Goal: Information Seeking & Learning: Learn about a topic

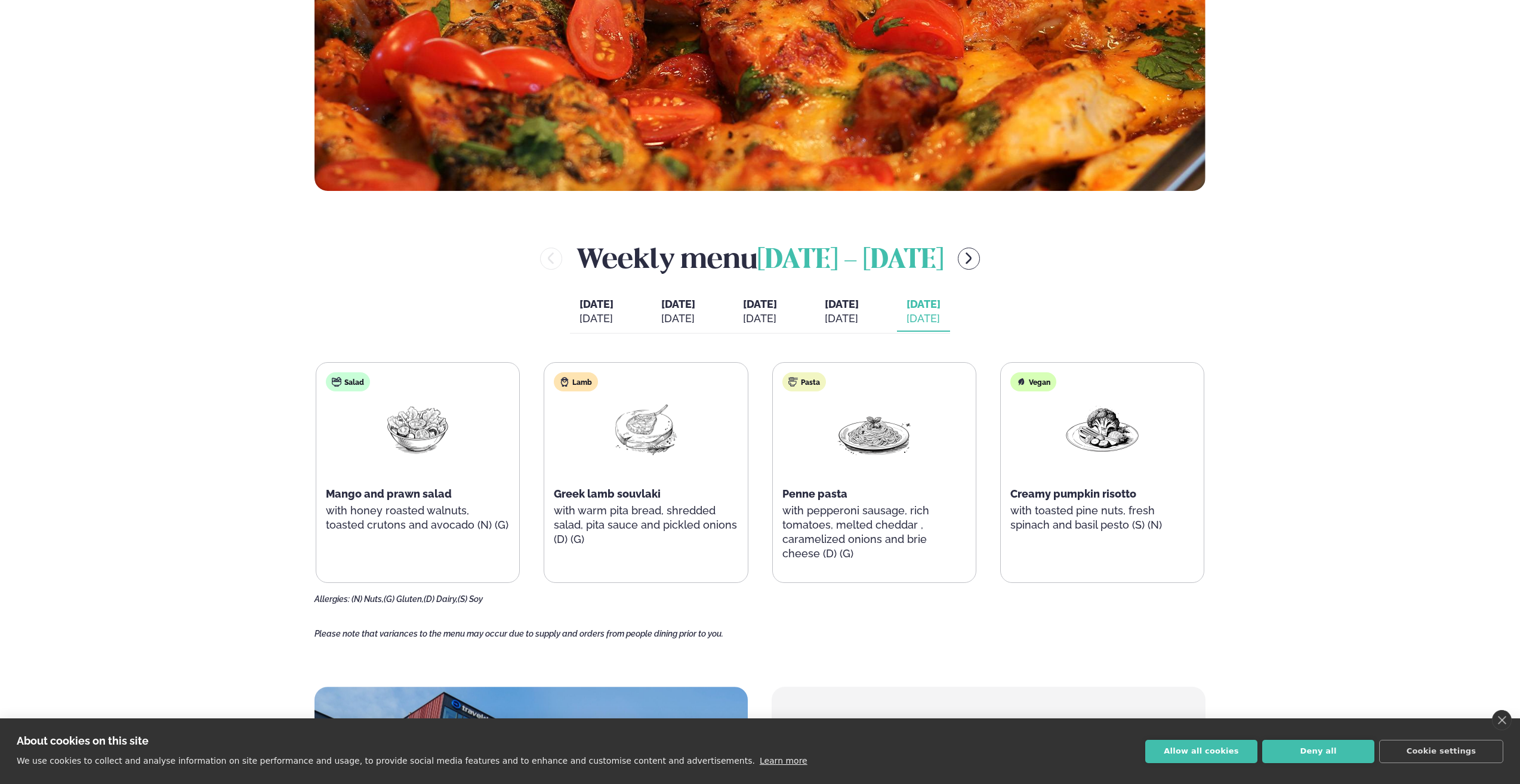
scroll to position [451, 0]
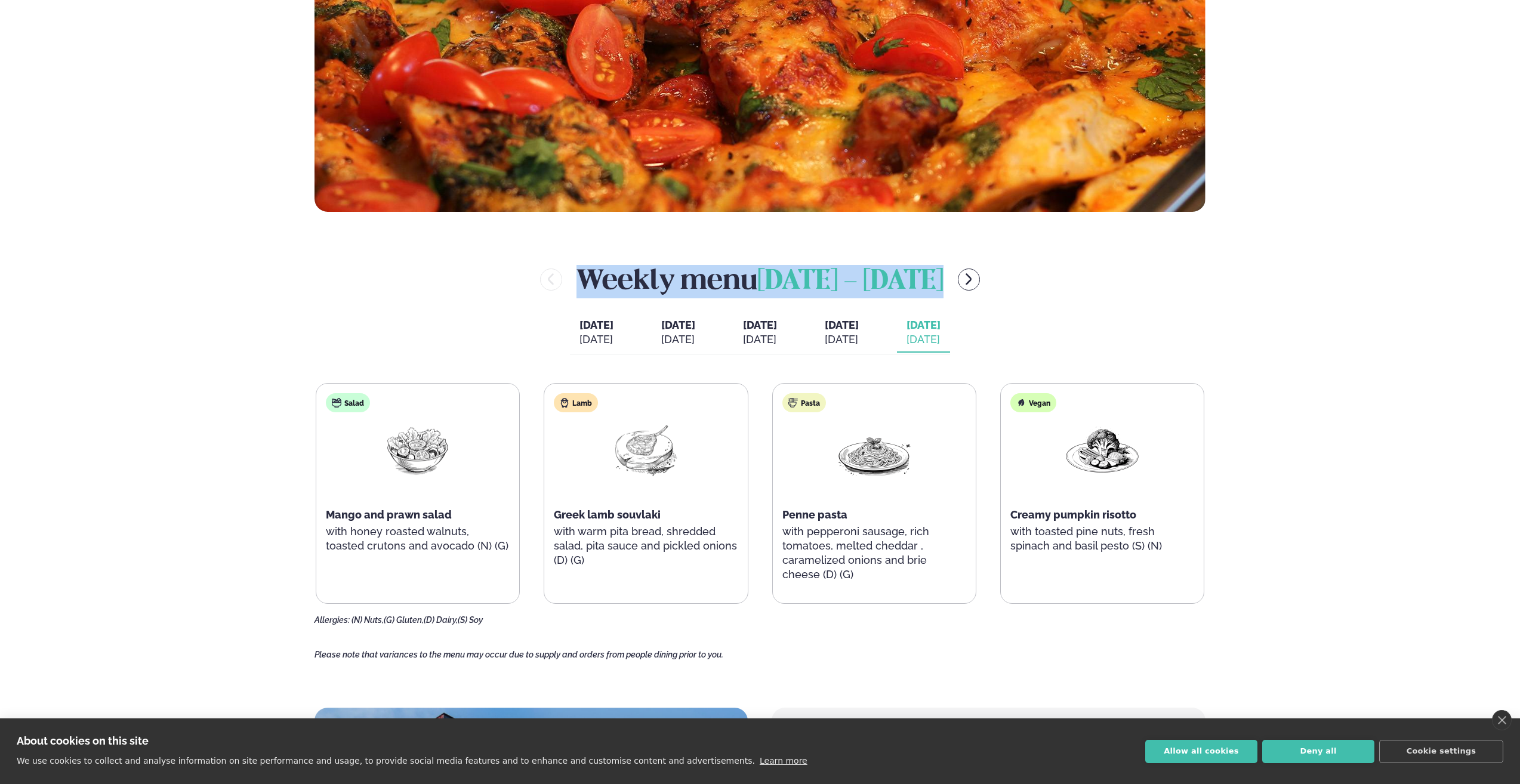
drag, startPoint x: 571, startPoint y: 281, endPoint x: 956, endPoint y: 286, distance: 385.0
click at [956, 286] on div "Weekly menu [DATE] - [DATE]" at bounding box center [760, 279] width 891 height 39
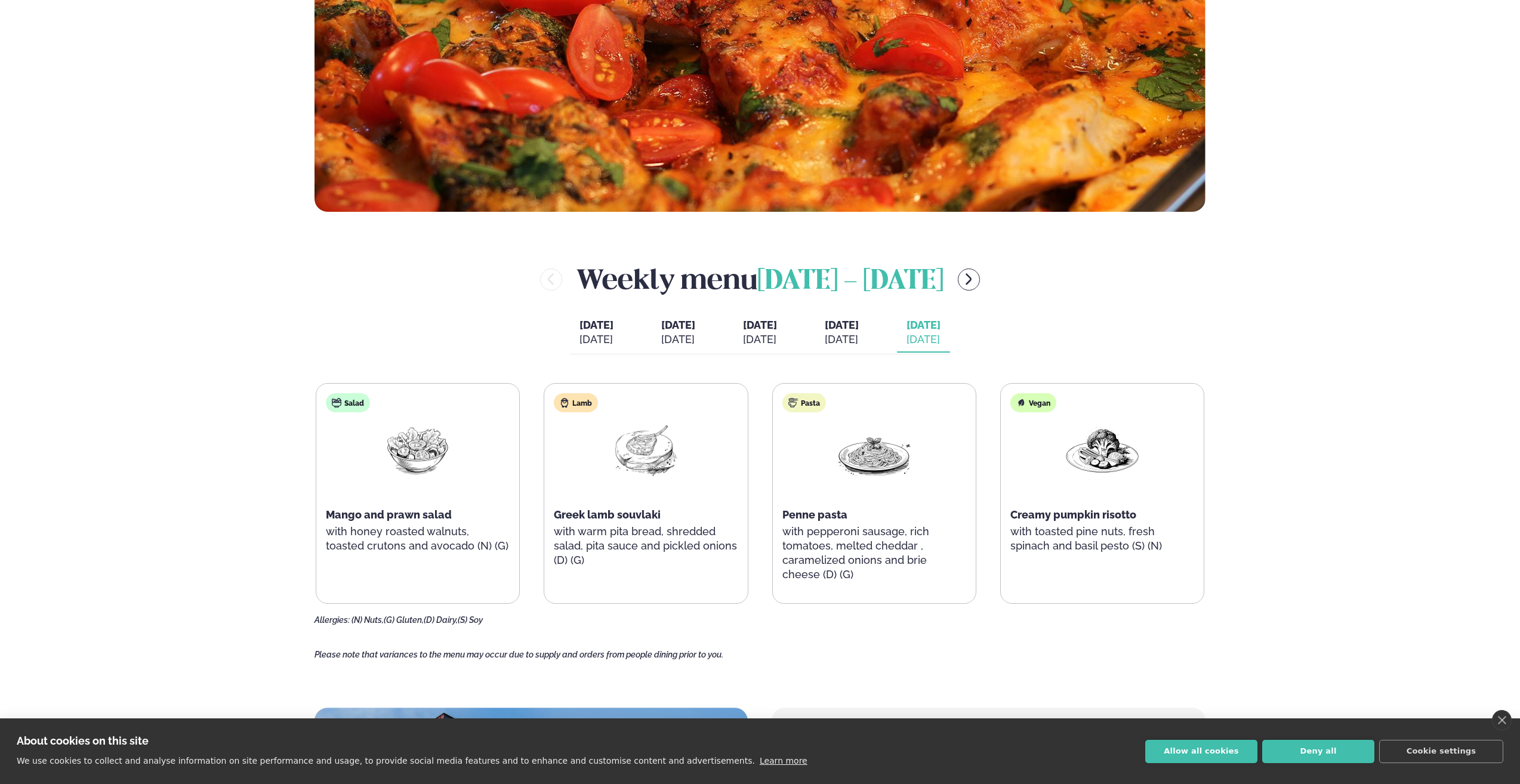
drag, startPoint x: 956, startPoint y: 286, endPoint x: 1078, endPoint y: 326, distance: 128.4
click at [1078, 326] on div "Weekly menu [DATE] - [DATE] [DATE] [DATE] [DATE] [DATE] [DATE] [DATE] [DATE] [D…" at bounding box center [760, 441] width 891 height 365
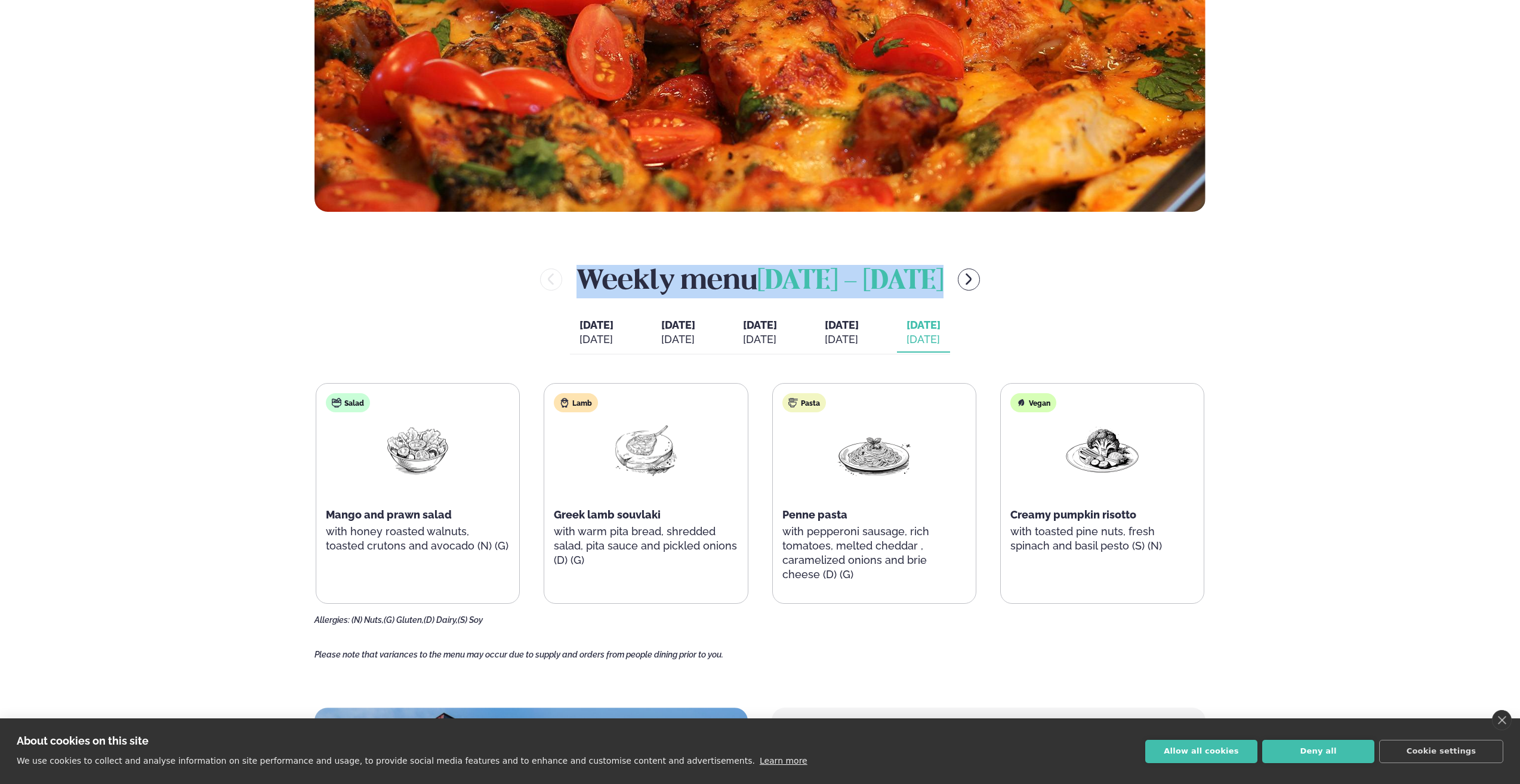
drag, startPoint x: 954, startPoint y: 284, endPoint x: 563, endPoint y: 280, distance: 391.0
click at [563, 280] on div "Weekly menu [DATE] - [DATE]" at bounding box center [760, 279] width 891 height 39
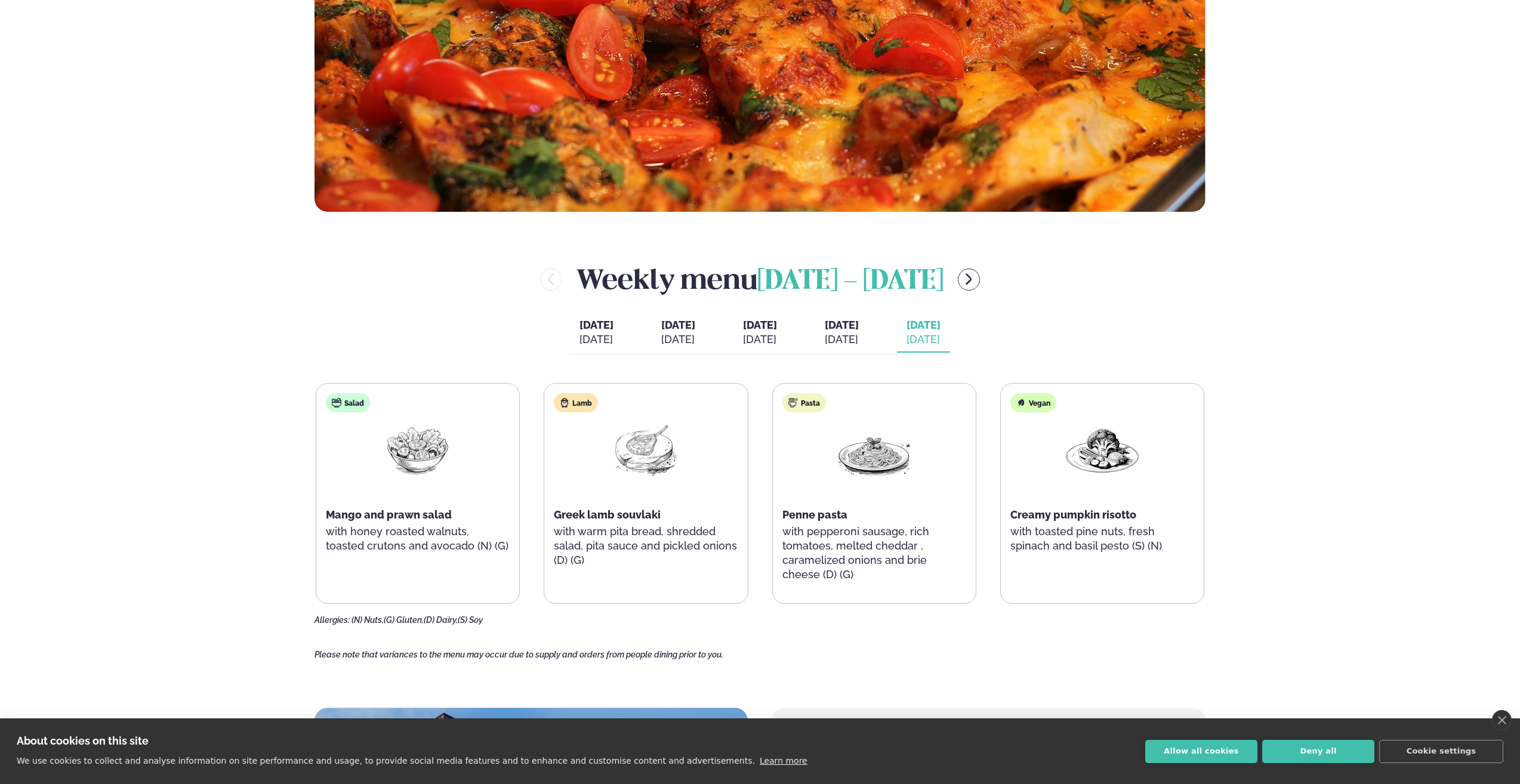
click at [1112, 315] on div "Weekly menu [DATE] - [DATE] [DATE] [DATE] [DATE] [DATE] [DATE] [DATE] [DATE] [D…" at bounding box center [760, 441] width 891 height 365
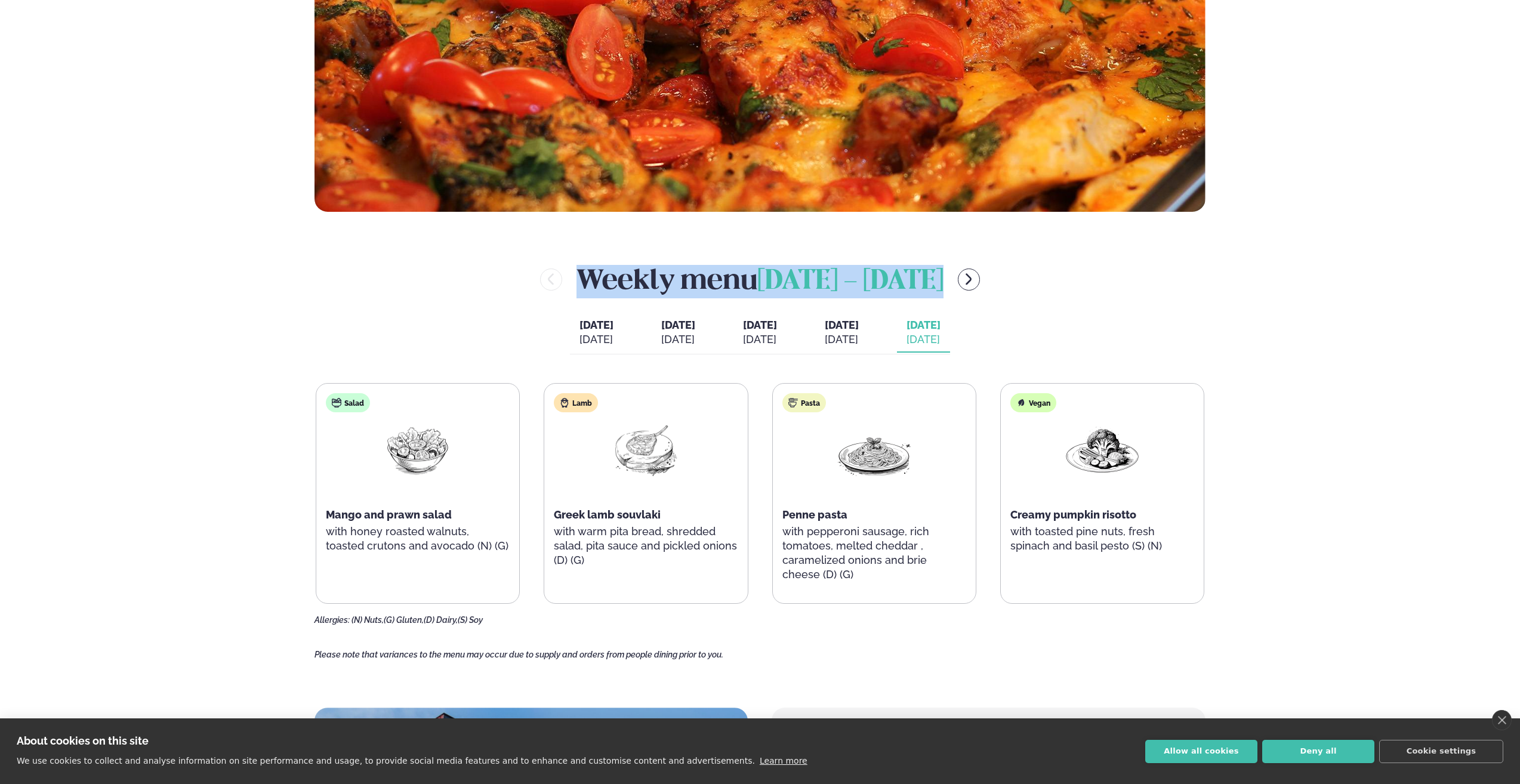
drag, startPoint x: 951, startPoint y: 282, endPoint x: 577, endPoint y: 281, distance: 374.0
click at [577, 281] on h2 "Weekly menu [DATE] - [DATE]" at bounding box center [760, 279] width 367 height 39
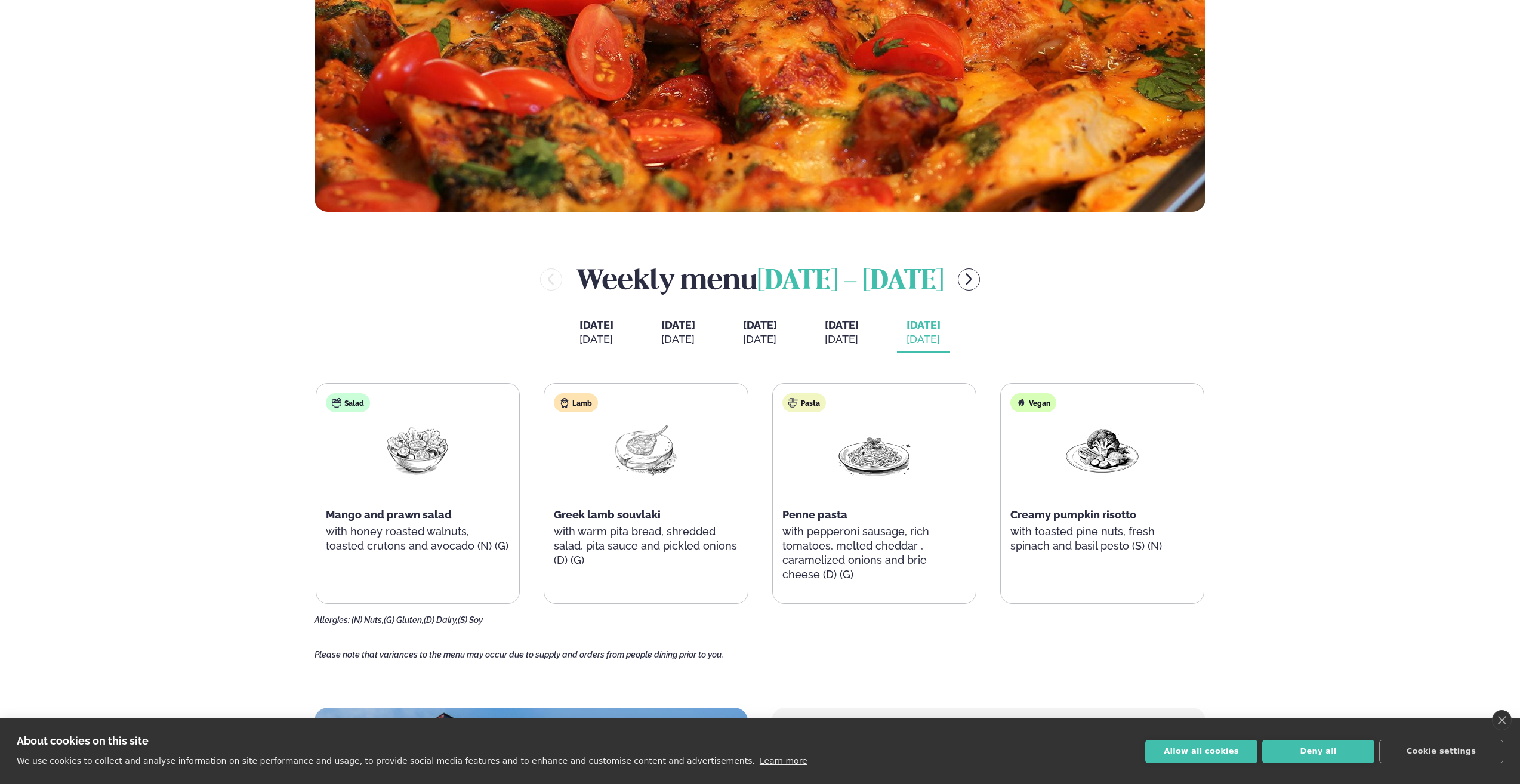
click at [1084, 328] on div "Weekly menu [DATE] - [DATE] [DATE] [DATE] [DATE] [DATE] [DATE] [DATE] [DATE] [D…" at bounding box center [760, 441] width 891 height 365
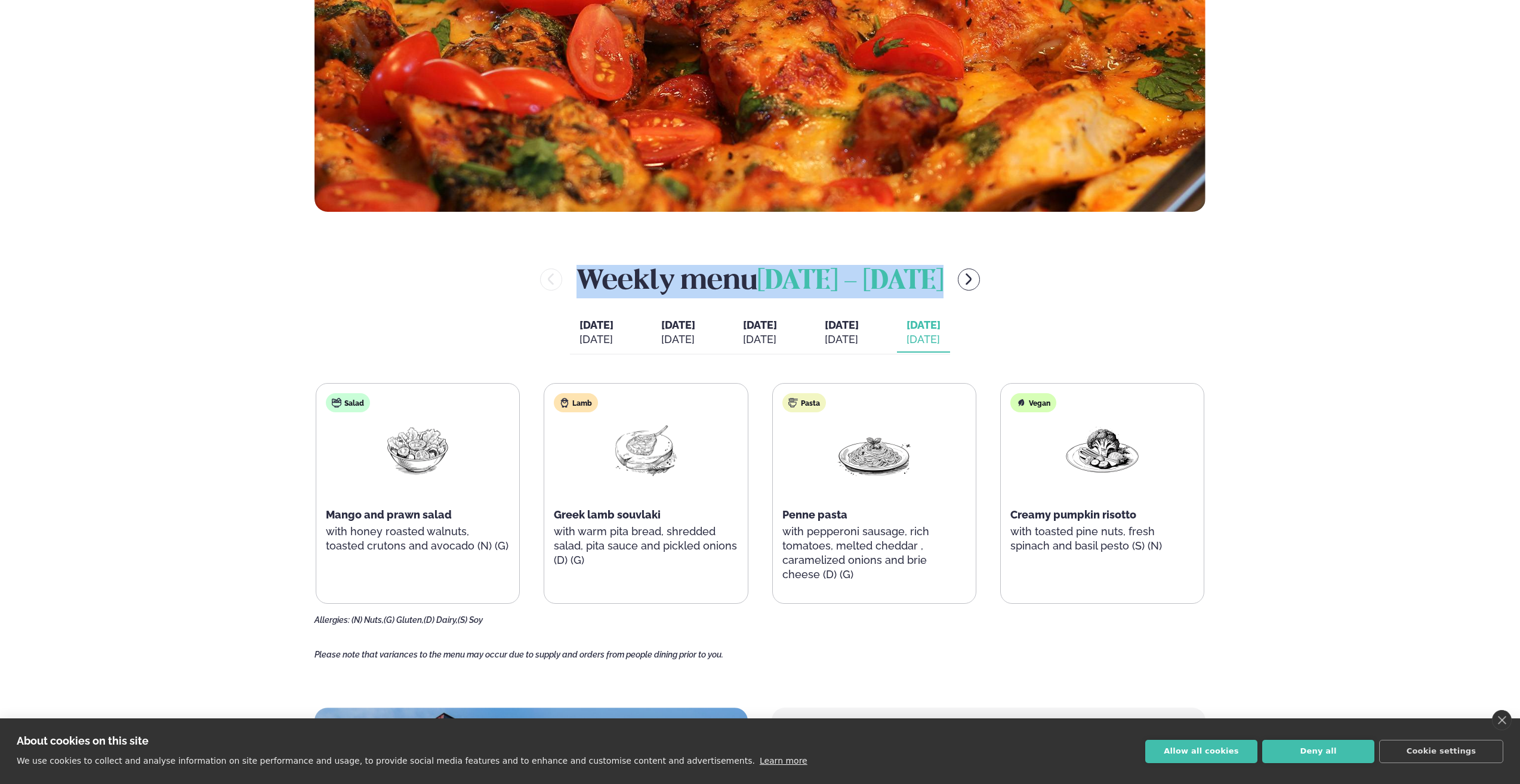
drag, startPoint x: 950, startPoint y: 286, endPoint x: 573, endPoint y: 282, distance: 377.0
click at [577, 282] on h2 "Weekly menu [DATE] - [DATE]" at bounding box center [760, 279] width 367 height 39
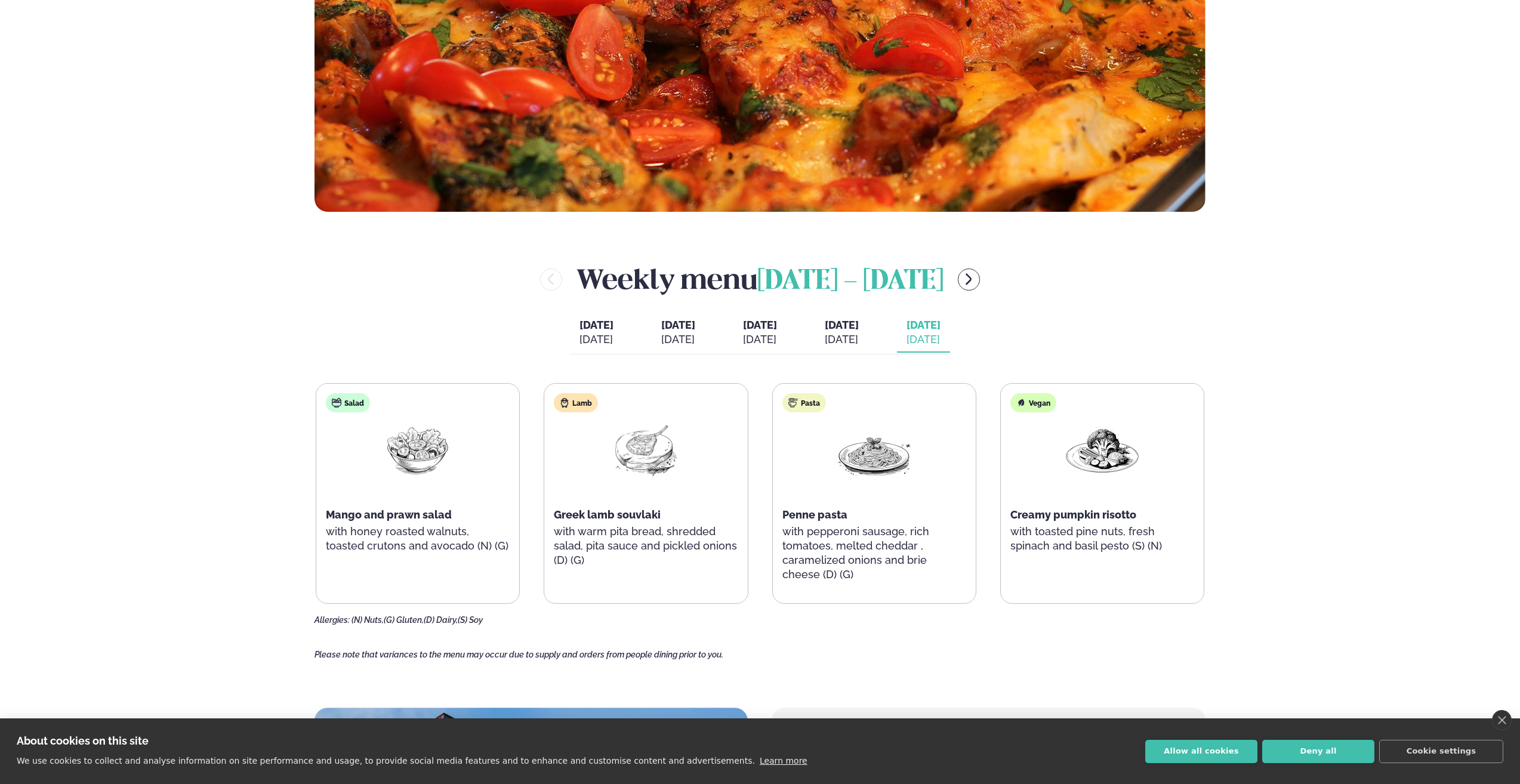
click at [1087, 309] on div "Weekly menu [DATE] - [DATE] [DATE] [DATE] [DATE] [DATE] [DATE] [DATE] [DATE] [D…" at bounding box center [760, 441] width 891 height 365
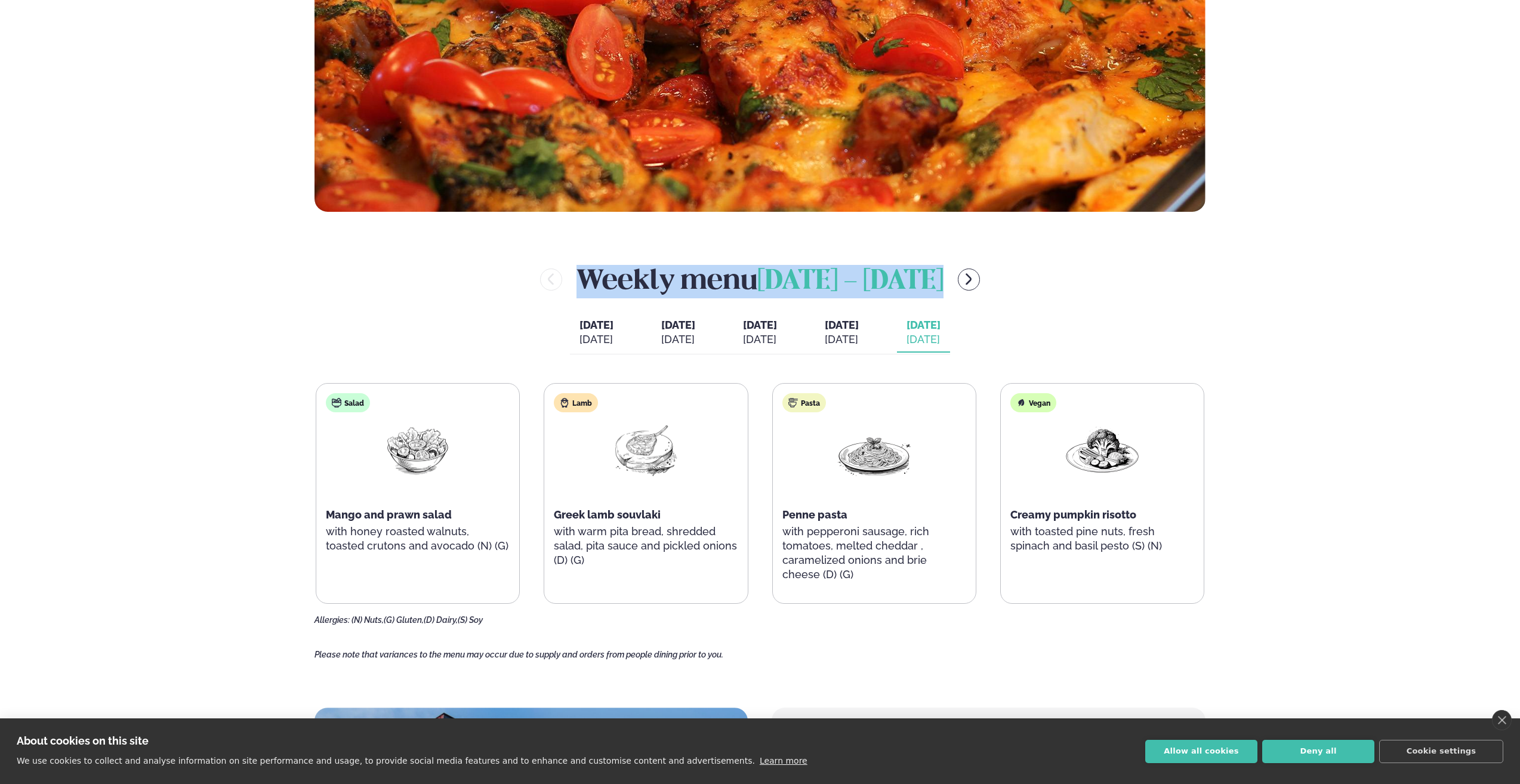
drag, startPoint x: 957, startPoint y: 287, endPoint x: 579, endPoint y: 260, distance: 379.0
click at [579, 260] on div "Weekly menu [DATE] - [DATE]" at bounding box center [760, 279] width 891 height 39
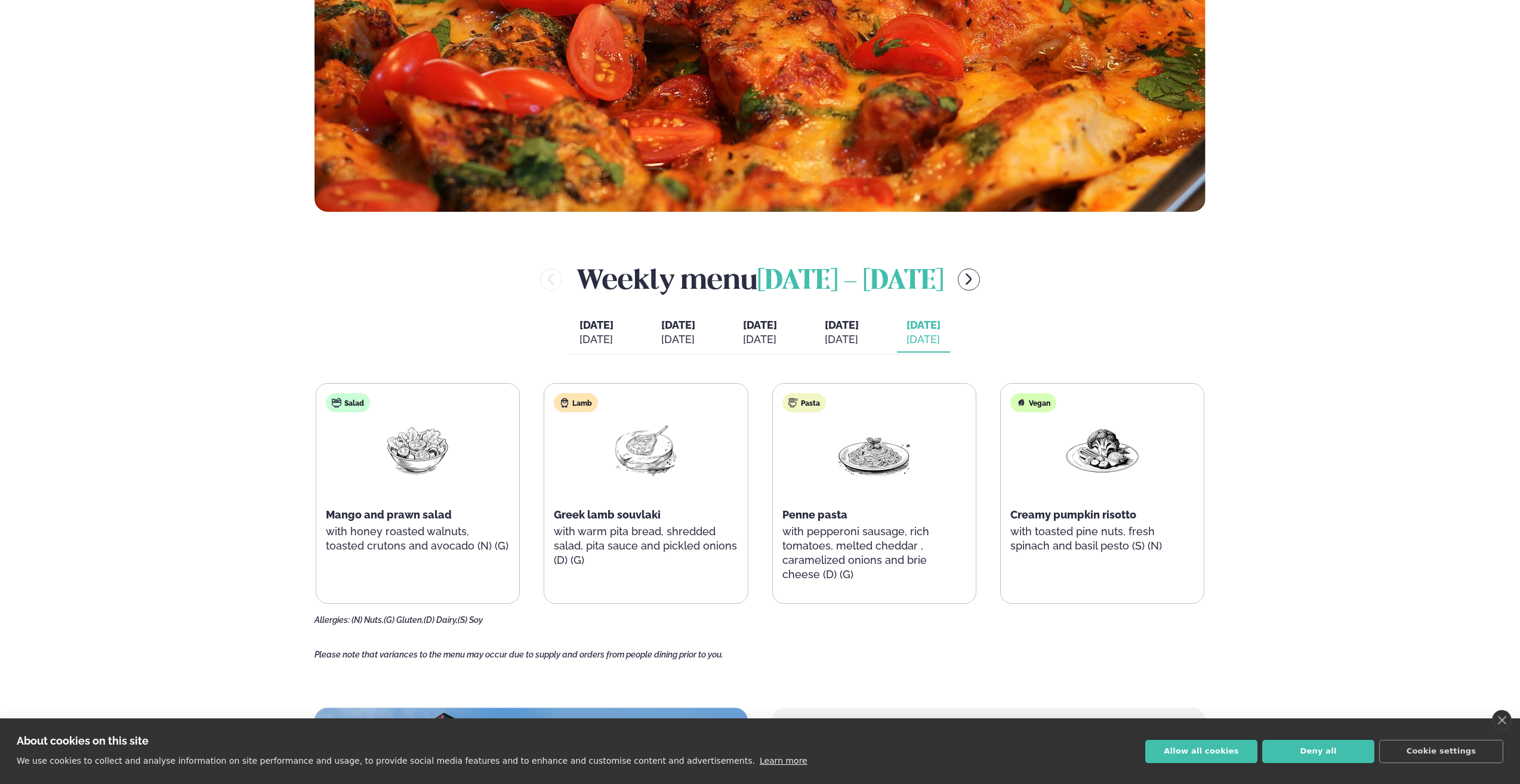
click at [1234, 288] on main "Home / Weekly Menu Our weekly menu Come along for the days where your favourite…" at bounding box center [760, 463] width 963 height 1829
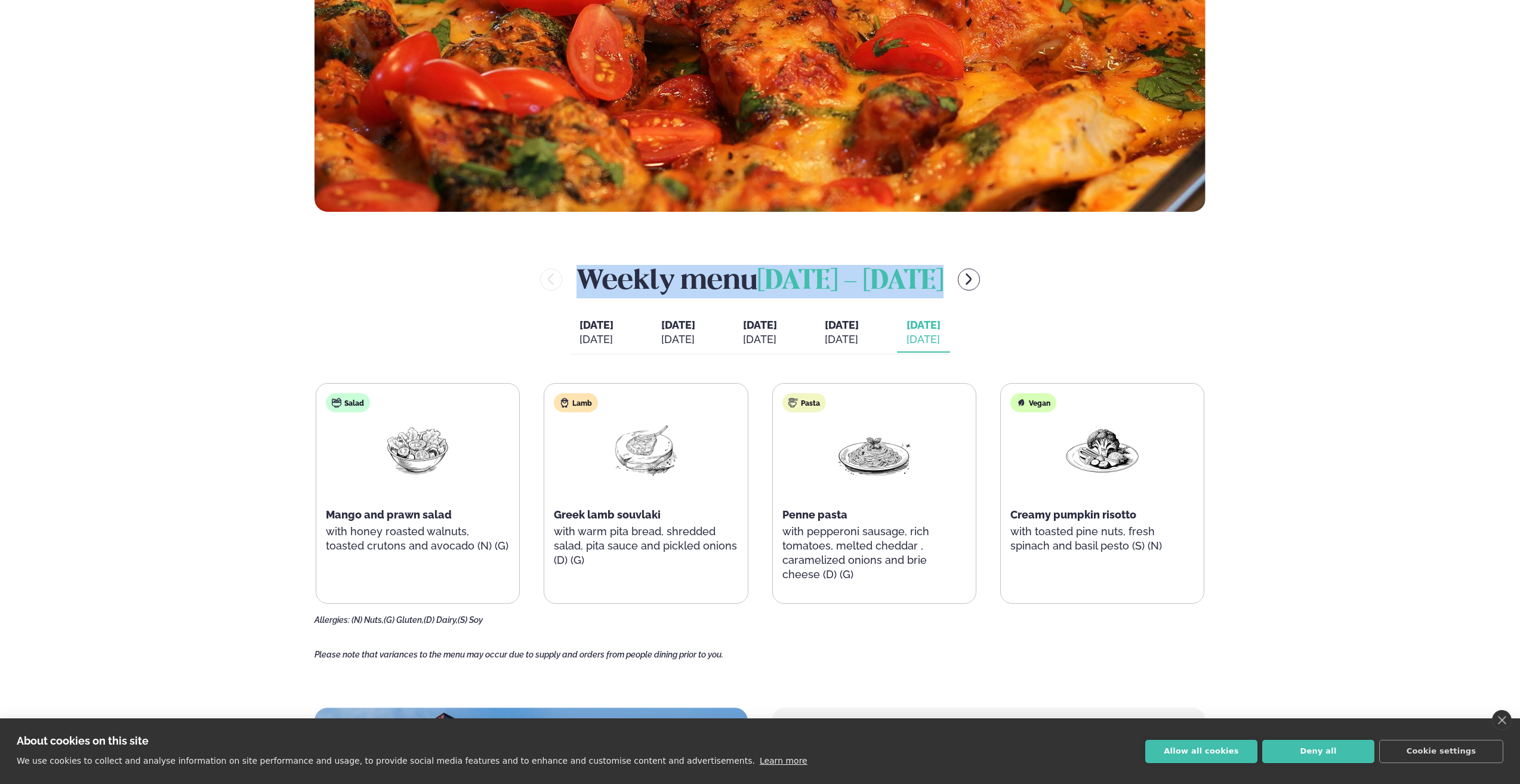
drag, startPoint x: 959, startPoint y: 284, endPoint x: 570, endPoint y: 282, distance: 389.0
click at [570, 282] on div "Weekly menu [DATE] - [DATE]" at bounding box center [760, 279] width 891 height 39
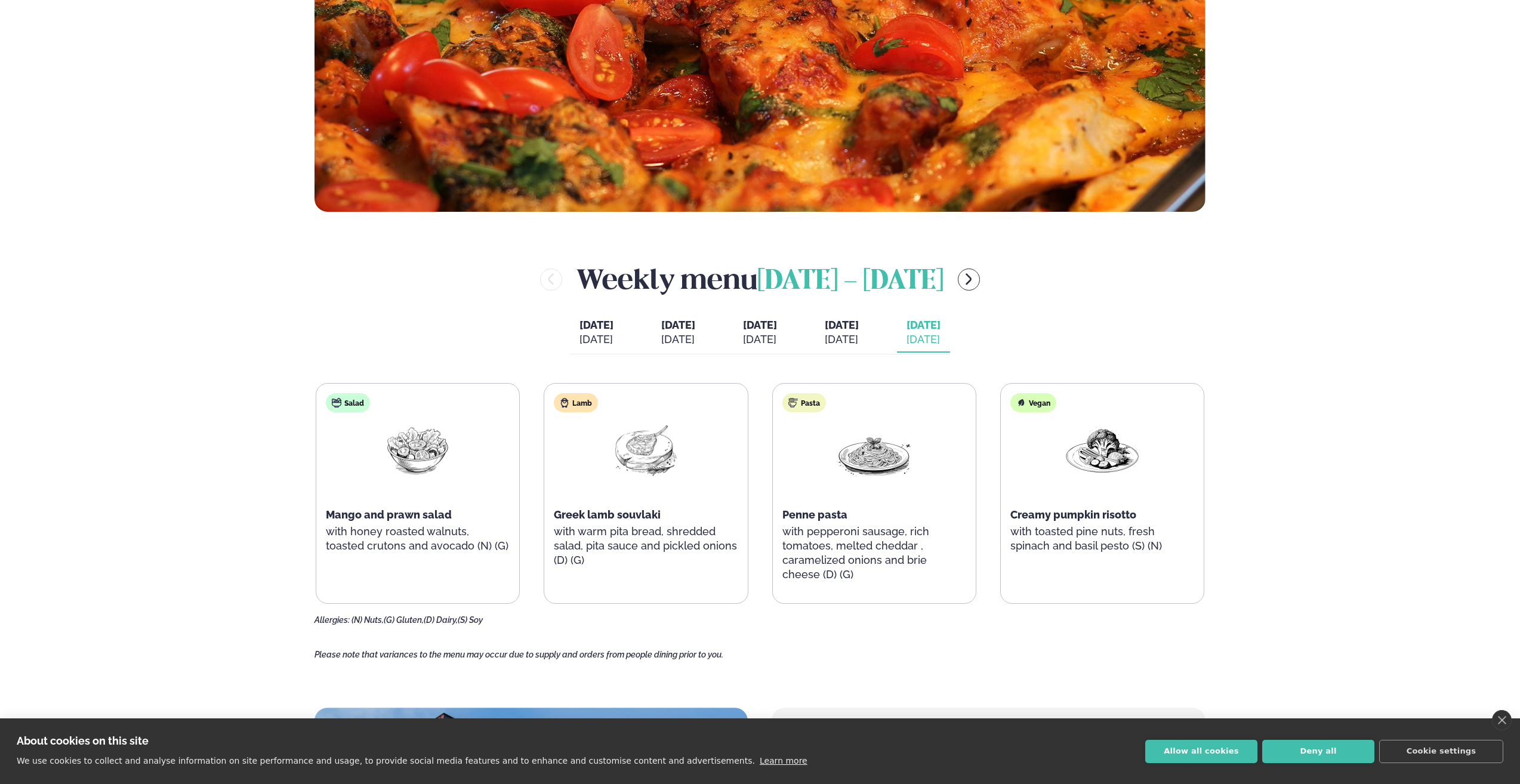
click at [1091, 316] on div "Weekly menu [DATE] - [DATE] [DATE] [DATE] [DATE] [DATE] [DATE] [DATE] [DATE] [D…" at bounding box center [760, 441] width 891 height 365
